Goal: Check status: Check status

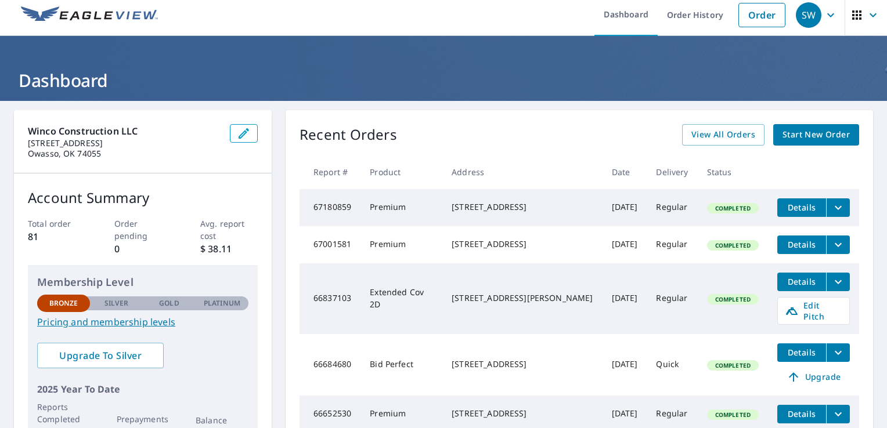
scroll to position [5, 0]
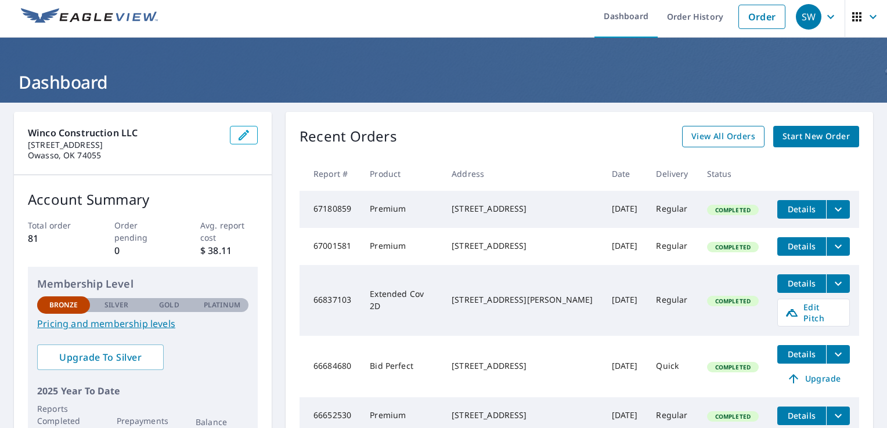
click at [724, 136] on span "View All Orders" at bounding box center [723, 136] width 64 height 15
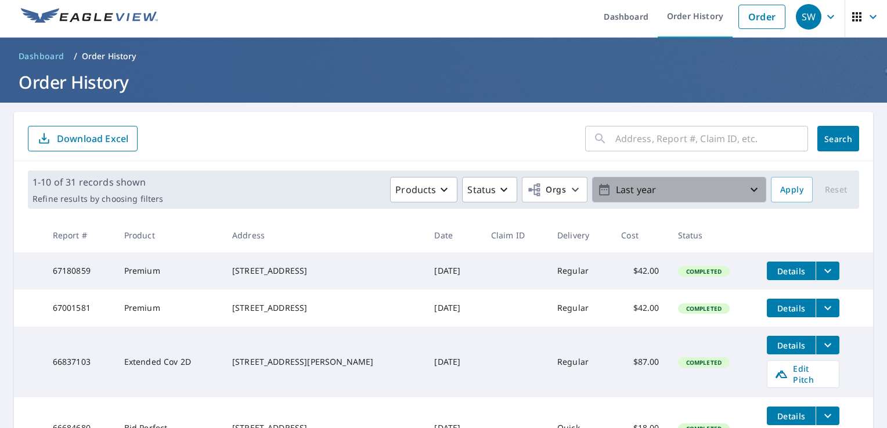
click at [666, 194] on p "Last year" at bounding box center [679, 190] width 136 height 20
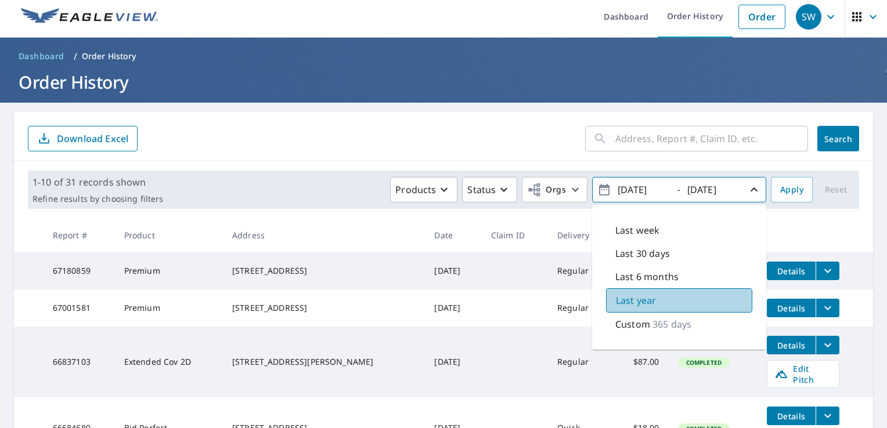
click at [659, 299] on div "Last year" at bounding box center [679, 300] width 146 height 24
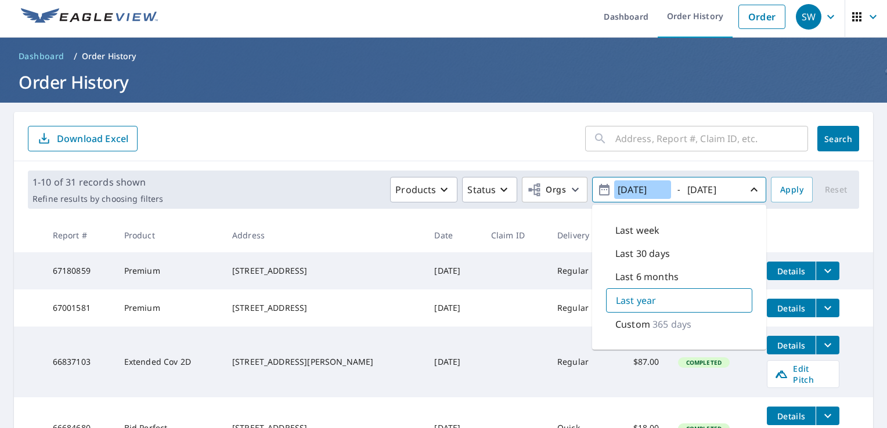
click at [661, 189] on input "[DATE]" at bounding box center [642, 189] width 57 height 19
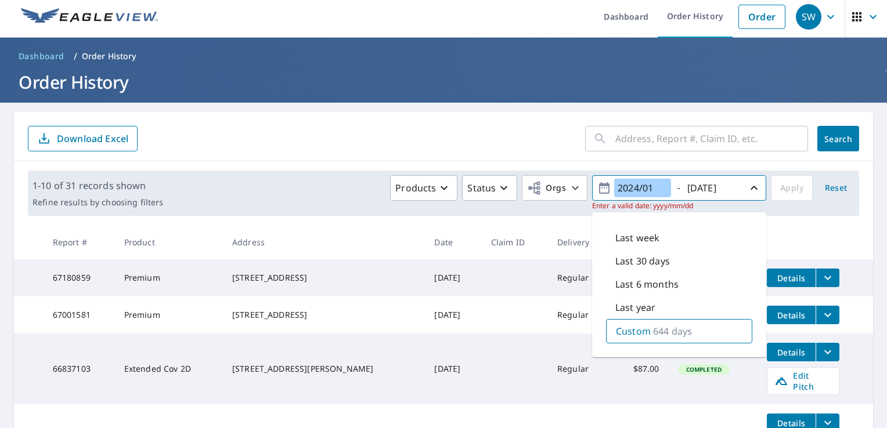
click at [661, 189] on input "2024/01" at bounding box center [642, 188] width 57 height 19
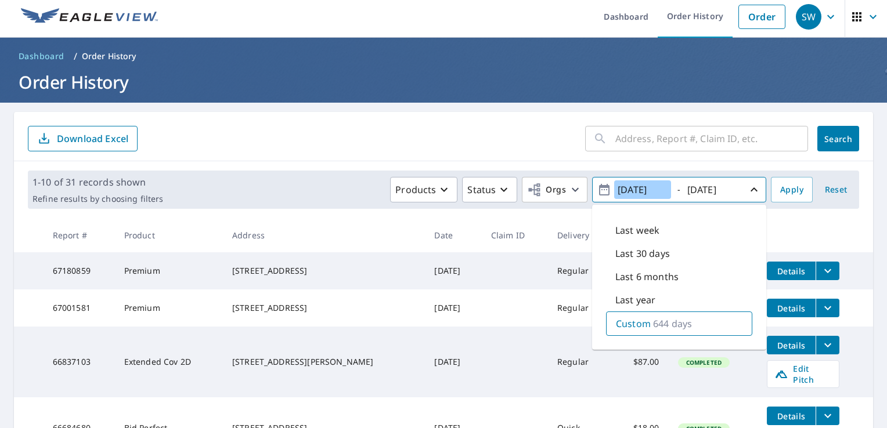
type input "[DATE]"
click at [780, 191] on span "Apply" at bounding box center [791, 190] width 23 height 15
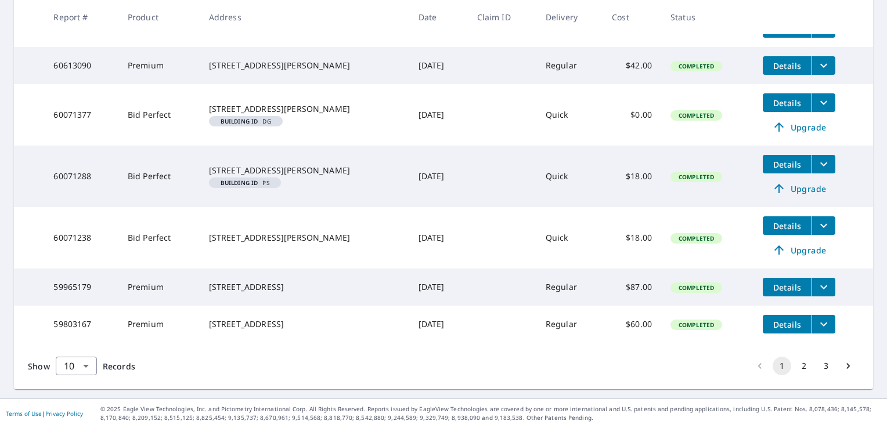
scroll to position [410, 0]
click at [818, 363] on button "3" at bounding box center [825, 366] width 19 height 19
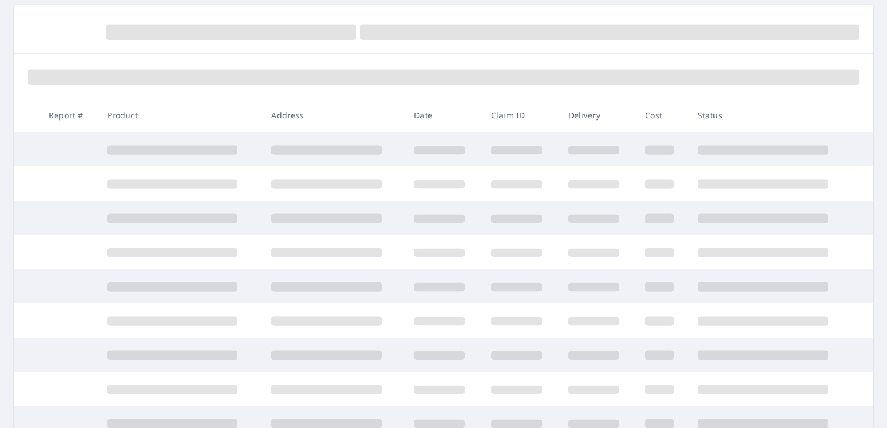
scroll to position [28, 0]
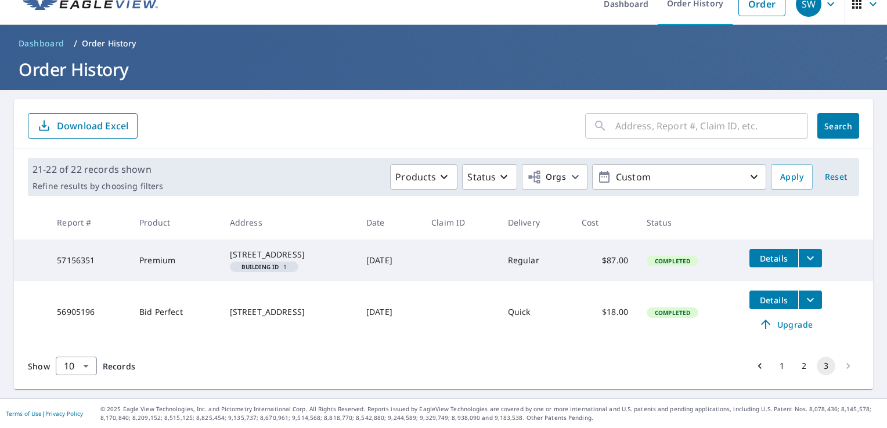
click at [794, 366] on button "2" at bounding box center [803, 366] width 19 height 19
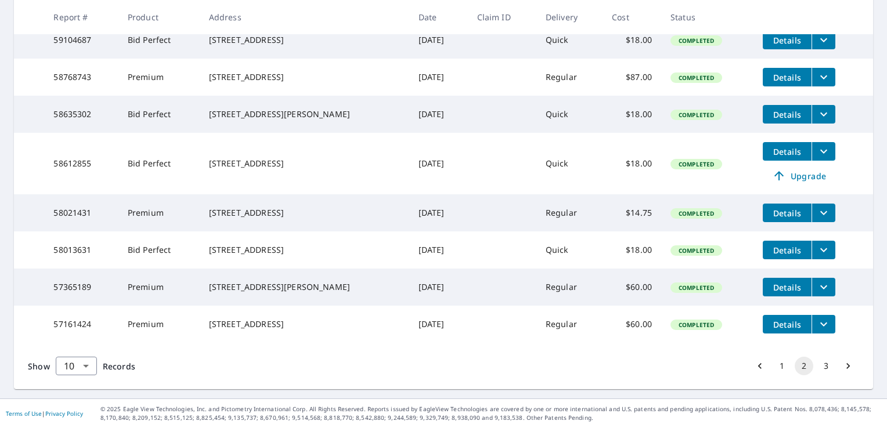
scroll to position [354, 0]
click at [775, 375] on button "1" at bounding box center [781, 366] width 19 height 19
